Goal: Task Accomplishment & Management: Use online tool/utility

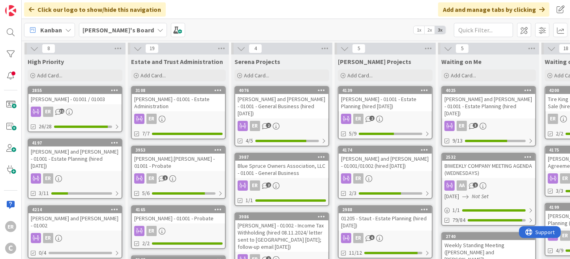
click at [92, 233] on div "ER" at bounding box center [74, 238] width 93 height 10
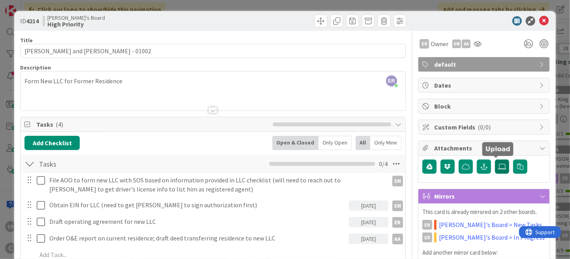
click at [498, 164] on icon at bounding box center [502, 166] width 8 height 6
click at [495, 159] on input "file" at bounding box center [495, 159] width 0 height 0
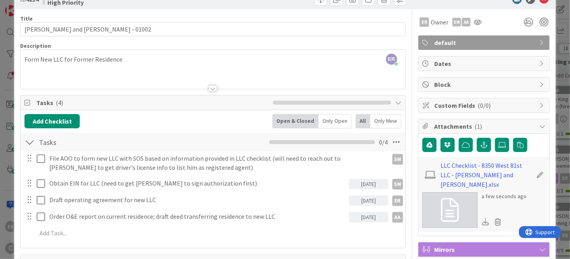
scroll to position [39, 0]
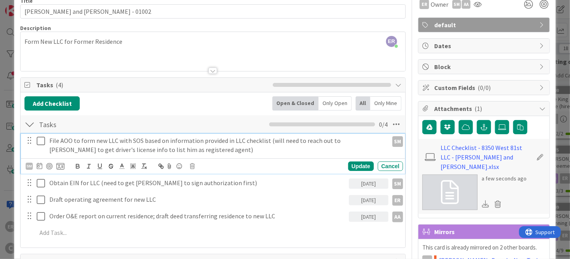
click at [188, 149] on p "File AOO to form new LLC with SOS based on information provided in LLC checklis…" at bounding box center [216, 145] width 335 height 18
click at [38, 165] on icon at bounding box center [40, 165] width 6 height 6
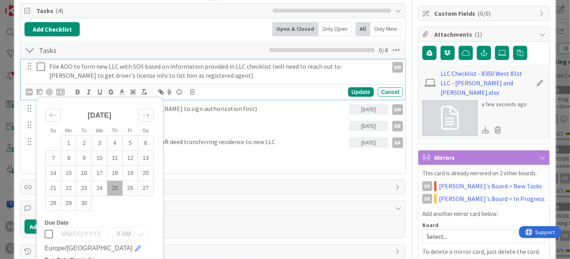
scroll to position [118, 0]
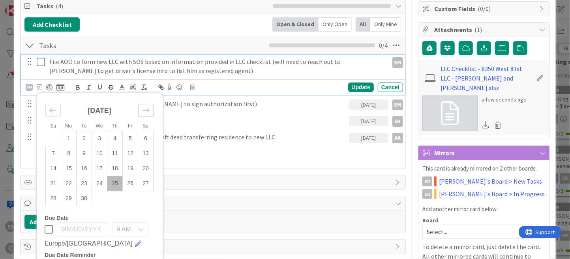
click at [149, 108] on div "Move forward to switch to the next month." at bounding box center [145, 110] width 15 height 13
click at [56, 111] on icon "Move backward to switch to the previous month." at bounding box center [52, 110] width 7 height 7
click at [142, 110] on icon "Move forward to switch to the next month." at bounding box center [145, 110] width 7 height 7
click at [100, 138] on td "1" at bounding box center [99, 138] width 15 height 15
type input "[DATE]"
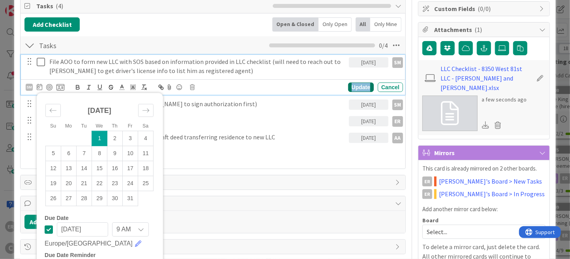
click at [352, 86] on div "Update" at bounding box center [361, 86] width 26 height 9
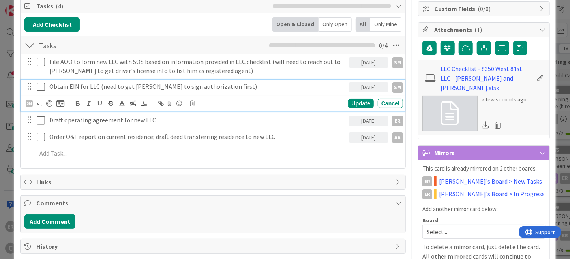
click at [175, 88] on p "Obtain EIN for LLC (need to get [PERSON_NAME] to sign authorization first)" at bounding box center [197, 86] width 296 height 9
click at [39, 103] on icon at bounding box center [40, 103] width 6 height 6
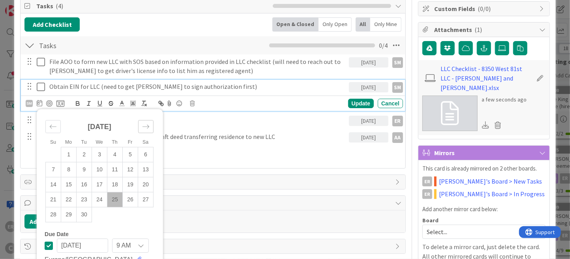
click at [144, 125] on icon "Move forward to switch to the next month." at bounding box center [145, 126] width 7 height 7
click at [214, 21] on div "Add Checklist Open & Closed Only Open All Only Mine" at bounding box center [212, 24] width 377 height 14
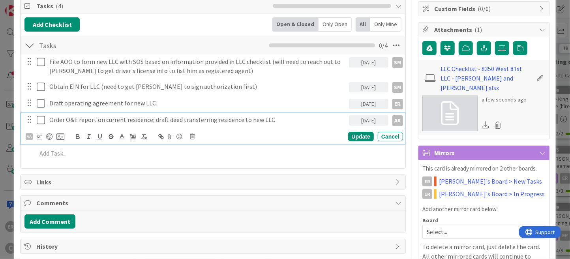
click at [149, 118] on p "Order O&E report on current residence; draft deed transferring residence to new…" at bounding box center [197, 119] width 296 height 9
click at [352, 136] on div "Update" at bounding box center [361, 136] width 26 height 9
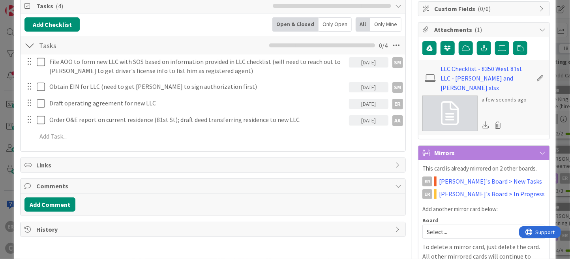
scroll to position [0, 0]
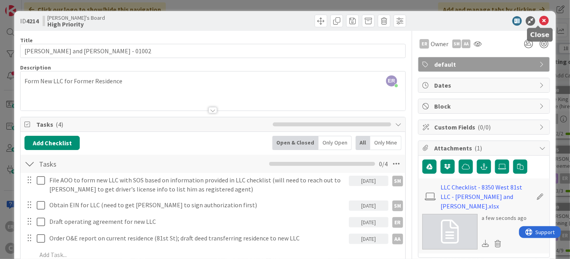
click at [540, 20] on icon at bounding box center [543, 20] width 9 height 9
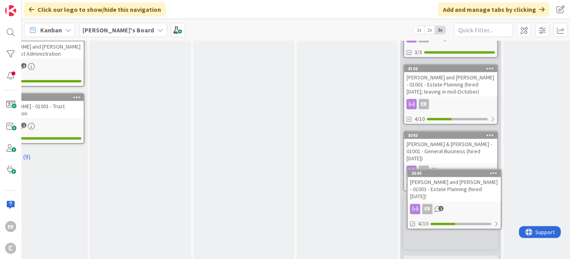
scroll to position [447, 144]
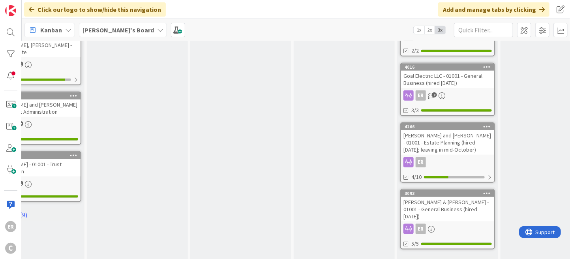
click at [432, 256] on link "Show More (9)" at bounding box center [447, 262] width 95 height 13
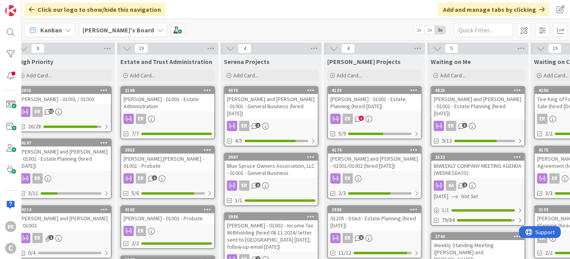
scroll to position [0, 0]
